Goal: Check status: Check status

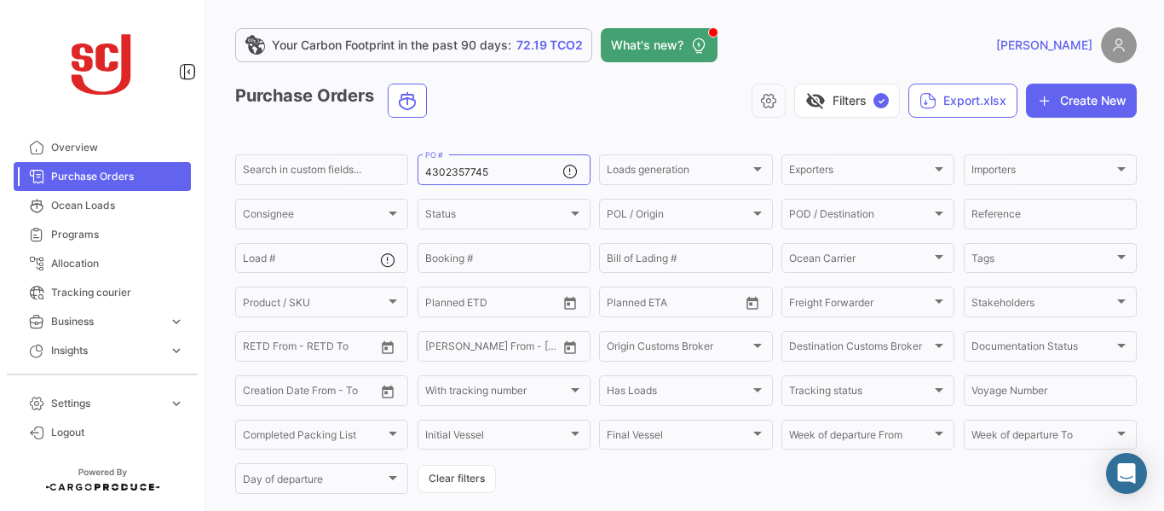
drag, startPoint x: 0, startPoint y: 0, endPoint x: 91, endPoint y: 447, distance: 455.9
click at [91, 447] on div "Overview Purchase Orders Ocean Loads Programs Allocation Tracking courier Busin…" at bounding box center [102, 255] width 205 height 511
click at [85, 433] on span "Logout" at bounding box center [117, 432] width 133 height 15
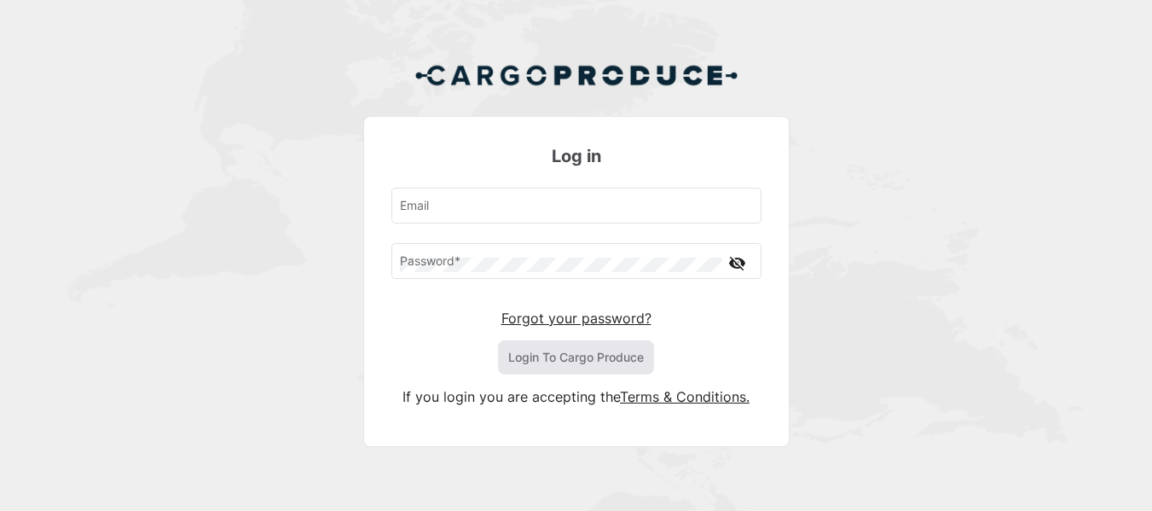
type input "[EMAIL_ADDRESS][PERSON_NAME][DOMAIN_NAME]"
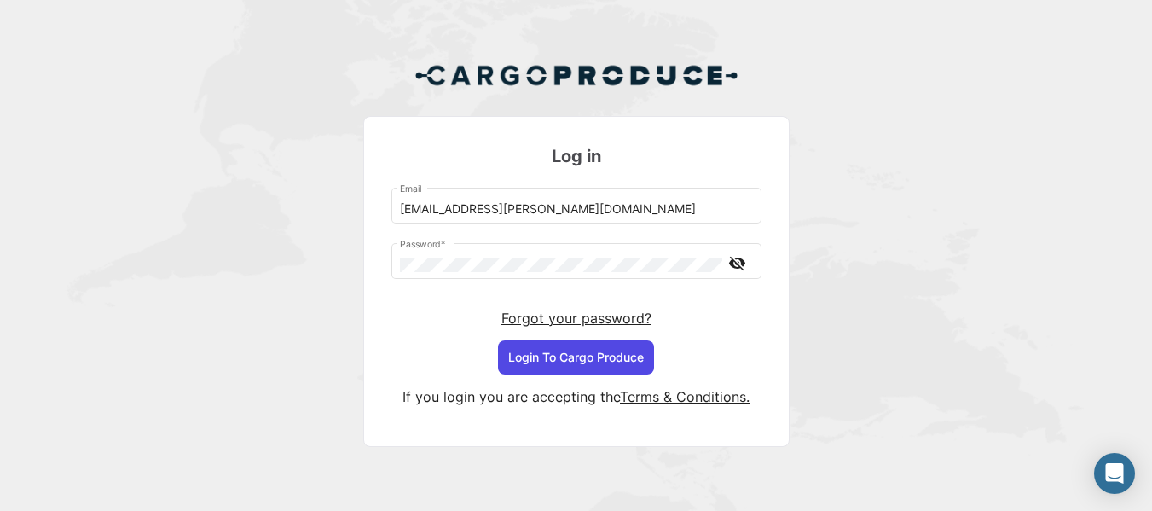
click at [540, 346] on button "Login To Cargo Produce" at bounding box center [576, 357] width 156 height 34
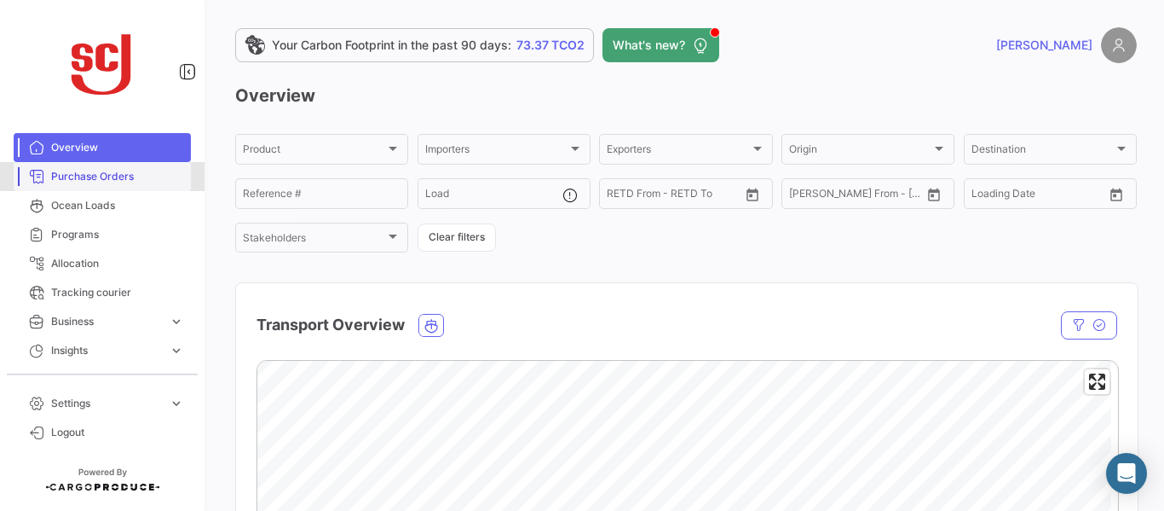
click at [147, 166] on link "Purchase Orders" at bounding box center [102, 176] width 177 height 29
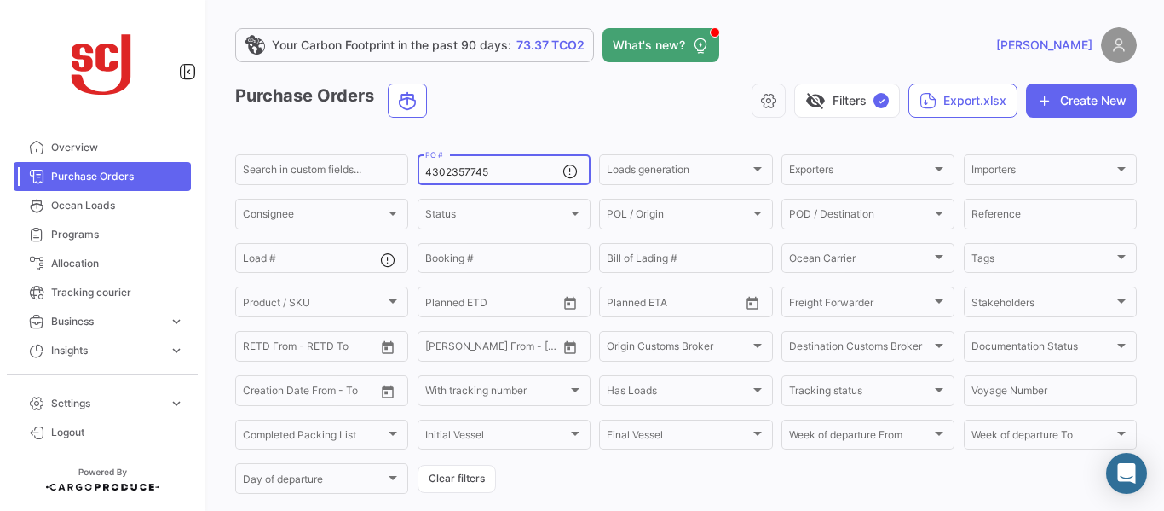
click at [484, 167] on input "4302357745" at bounding box center [493, 172] width 137 height 12
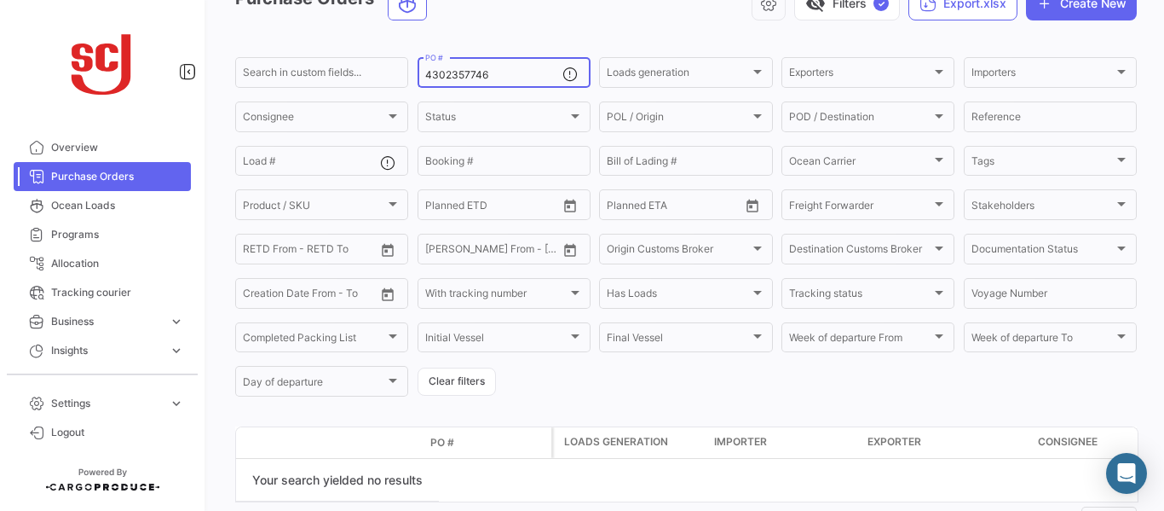
scroll to position [68, 0]
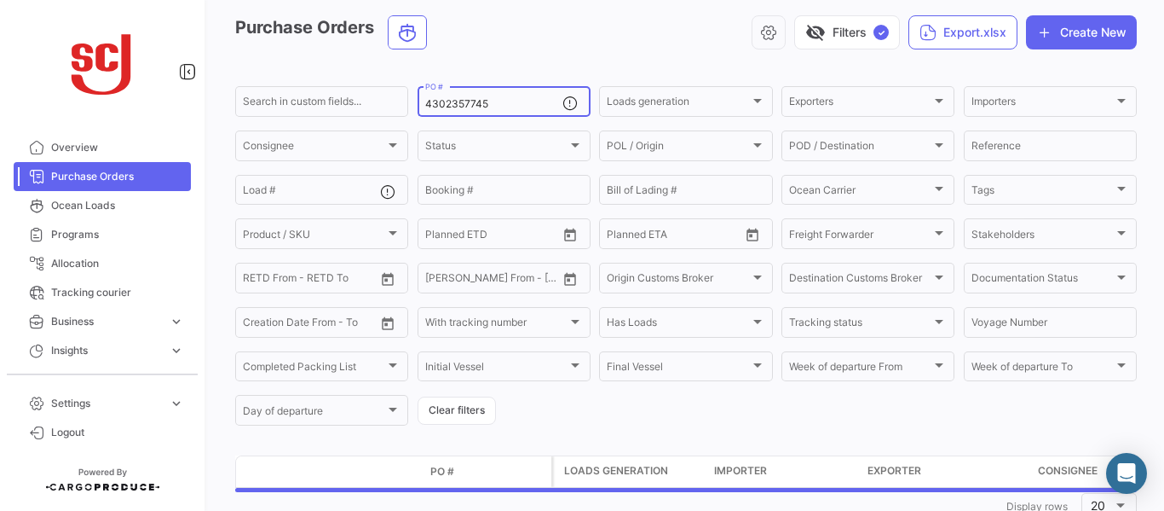
type input "4302357745"
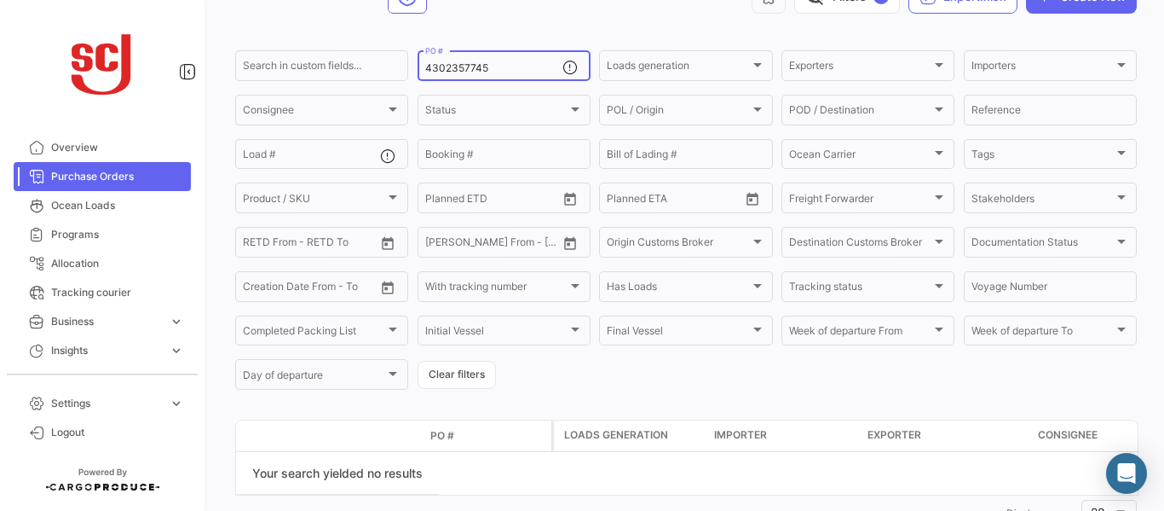
scroll to position [90, 0]
